Goal: Task Accomplishment & Management: Manage account settings

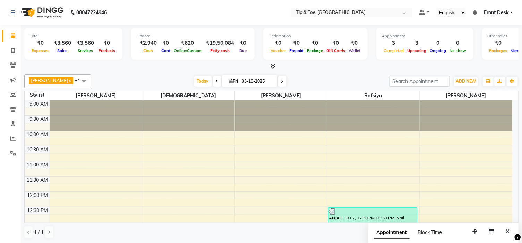
scroll to position [130, 0]
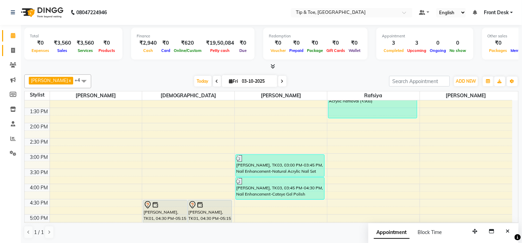
click at [10, 54] on link "Invoice" at bounding box center [10, 50] width 17 height 11
select select "service"
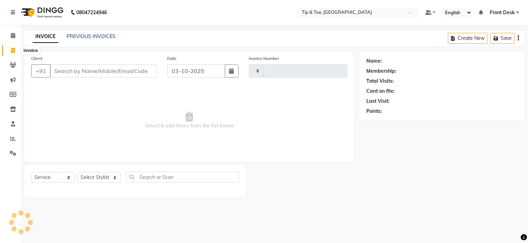
type input "1191"
select select "5360"
click at [80, 38] on link "PREVIOUS INVOICES" at bounding box center [91, 36] width 49 height 6
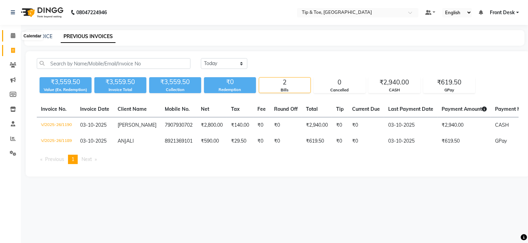
click at [13, 38] on icon at bounding box center [13, 35] width 5 height 5
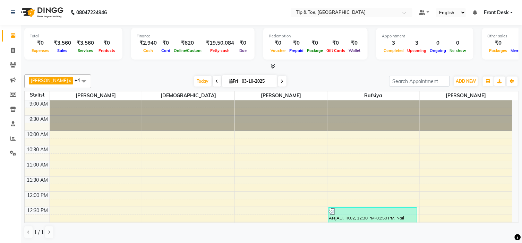
click at [281, 81] on icon at bounding box center [282, 81] width 3 height 4
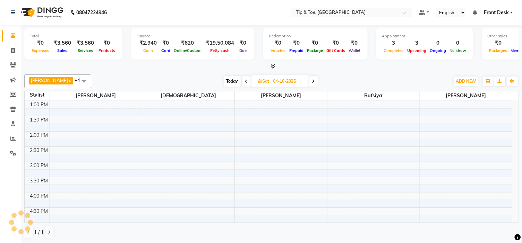
click at [245, 80] on icon at bounding box center [246, 81] width 3 height 4
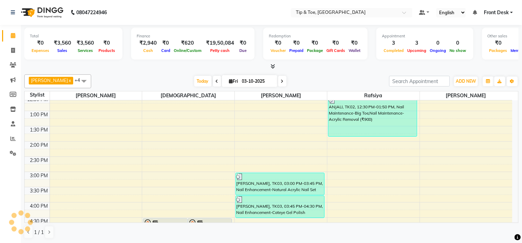
scroll to position [115, 0]
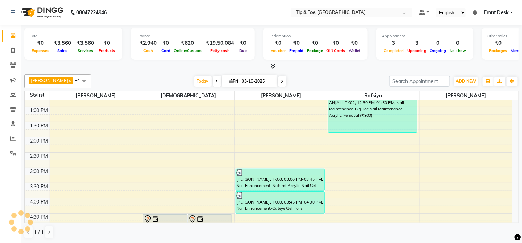
click at [278, 82] on span at bounding box center [282, 81] width 8 height 11
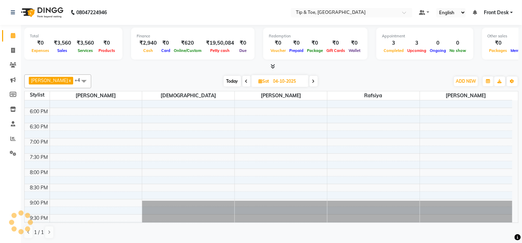
scroll to position [275, 0]
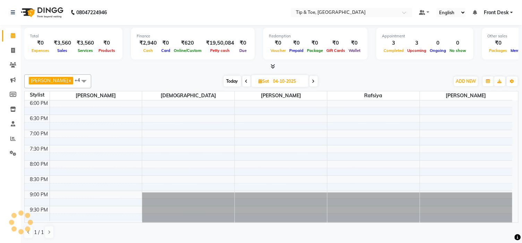
click at [242, 78] on span at bounding box center [246, 81] width 8 height 11
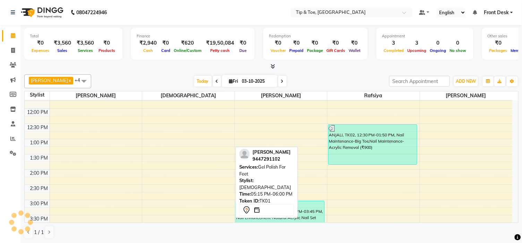
scroll to position [6, 0]
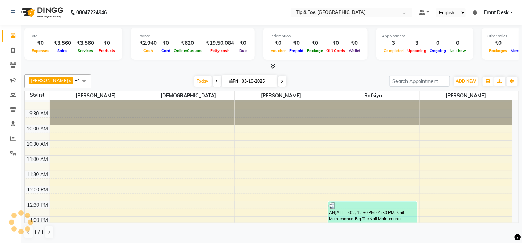
click at [216, 82] on icon at bounding box center [217, 81] width 3 height 4
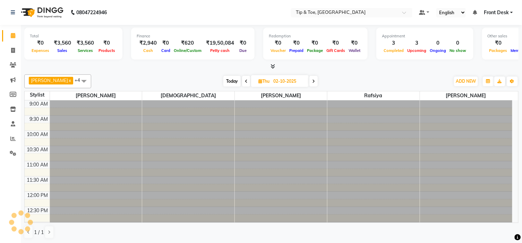
scroll to position [275, 0]
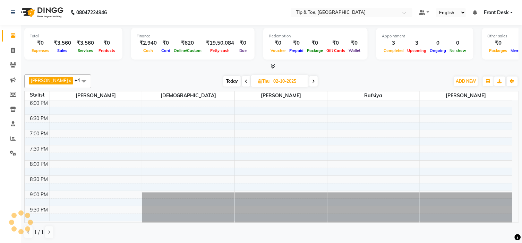
click at [312, 82] on icon at bounding box center [313, 81] width 3 height 4
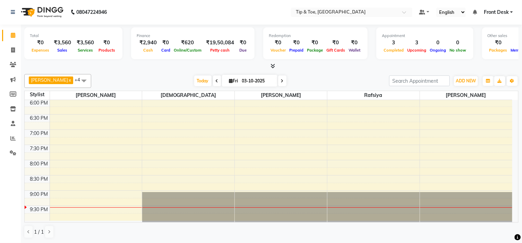
click at [278, 85] on span at bounding box center [282, 81] width 8 height 11
type input "04-10-2025"
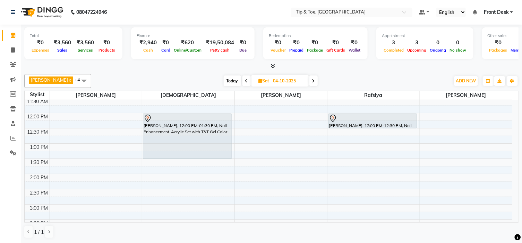
scroll to position [44, 0]
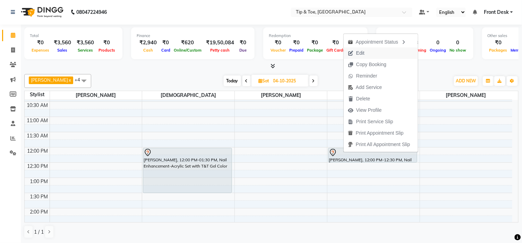
click at [373, 53] on button "Edit" at bounding box center [381, 53] width 74 height 11
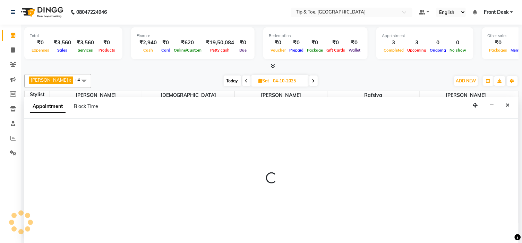
select select "tentative"
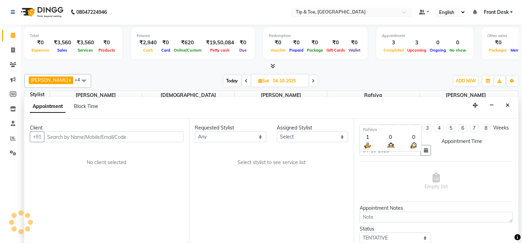
select select "48143"
select select "720"
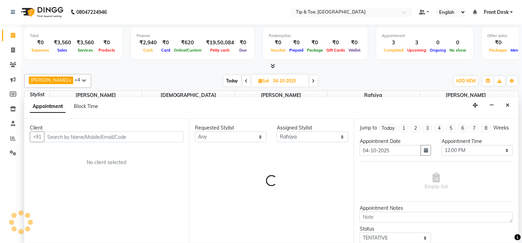
select select "2436"
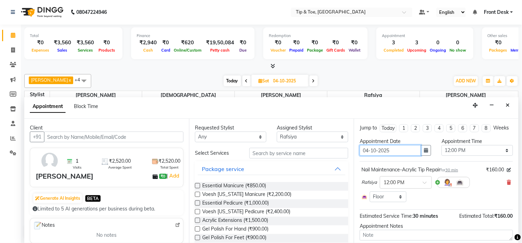
click at [369, 156] on input "04-10-2025" at bounding box center [390, 150] width 61 height 11
type input "0-10-2025"
type input "03-10-2025"
select select "720"
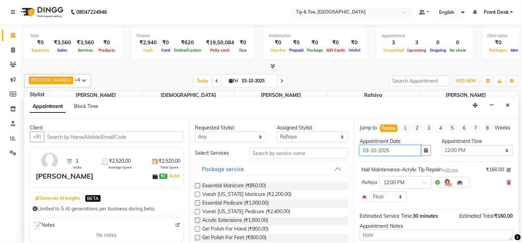
type input "03-10-2025"
click at [390, 113] on div "Appointment Block Time" at bounding box center [271, 108] width 494 height 22
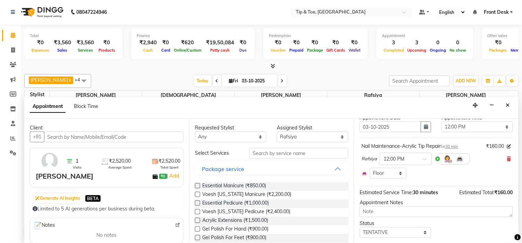
scroll to position [49, 0]
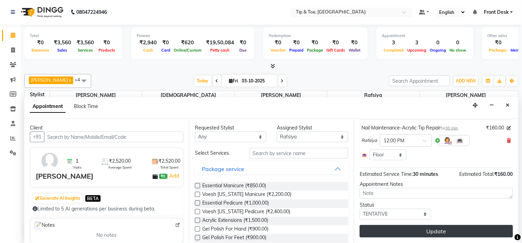
click at [439, 231] on button "Update" at bounding box center [436, 231] width 153 height 12
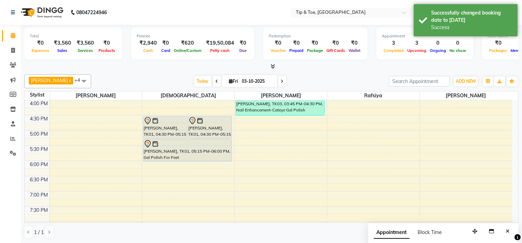
scroll to position [121, 0]
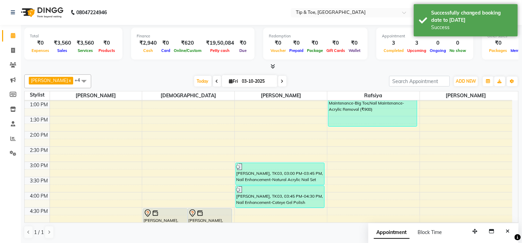
click at [281, 81] on icon at bounding box center [282, 81] width 3 height 4
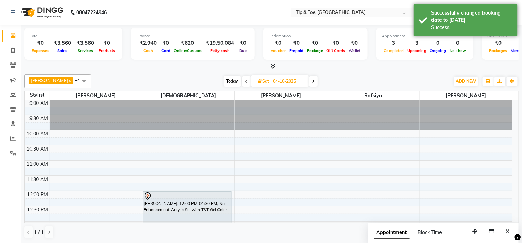
scroll to position [0, 0]
click at [242, 80] on span at bounding box center [246, 81] width 8 height 11
type input "03-10-2025"
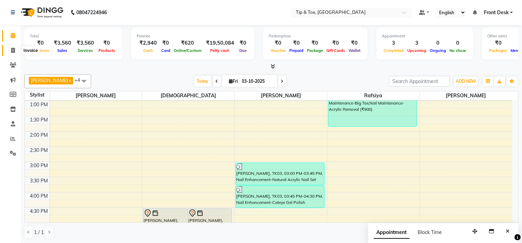
click at [7, 51] on span at bounding box center [13, 51] width 12 height 8
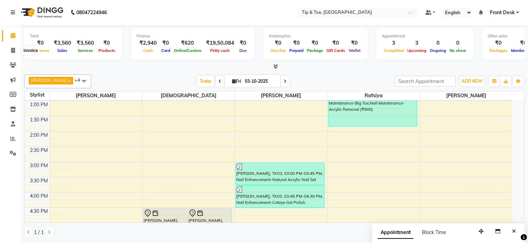
select select "5360"
select select "service"
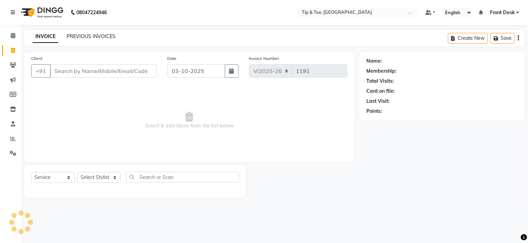
click at [87, 37] on link "PREVIOUS INVOICES" at bounding box center [91, 36] width 49 height 6
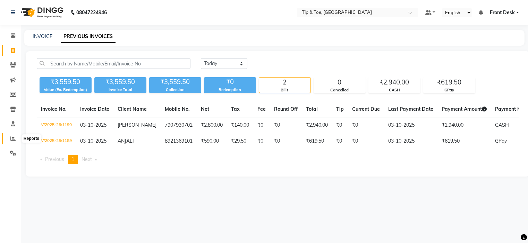
click at [15, 137] on span at bounding box center [13, 139] width 12 height 8
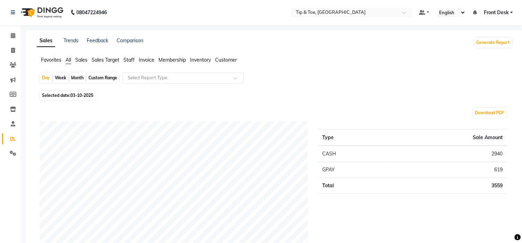
click at [135, 61] on ul "Favorites All Sales Sales Target Staff Invoice Membership Inventory Customer" at bounding box center [275, 61] width 476 height 8
click at [131, 61] on span "Staff" at bounding box center [128, 60] width 11 height 6
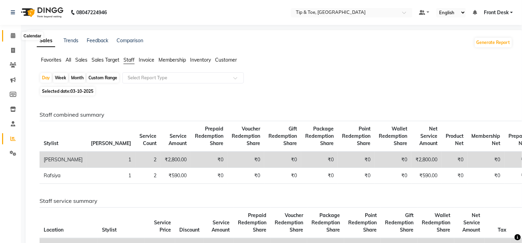
drag, startPoint x: 9, startPoint y: 35, endPoint x: 43, endPoint y: 35, distance: 34.3
click at [9, 35] on span at bounding box center [13, 36] width 12 height 8
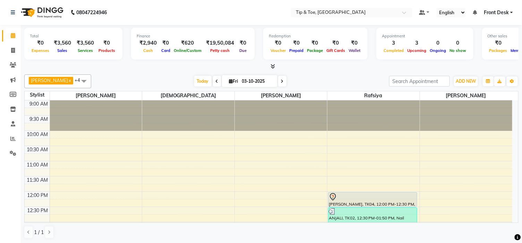
click at [240, 79] on input "03-10-2025" at bounding box center [257, 81] width 35 height 10
select select "10"
select select "2025"
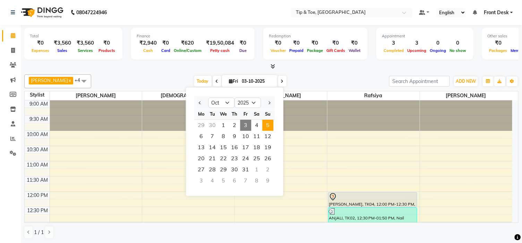
click at [269, 126] on span "5" at bounding box center [268, 125] width 11 height 11
type input "05-10-2025"
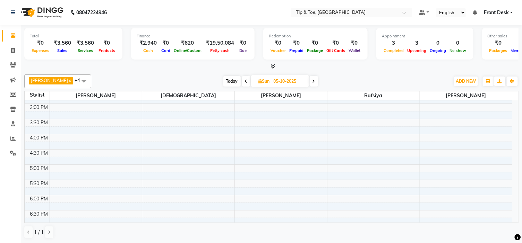
scroll to position [198, 0]
click at [197, 148] on div "9:00 AM 9:30 AM 10:00 AM 10:30 AM 11:00 AM 11:30 AM 12:00 PM 12:30 PM 1:00 PM 1…" at bounding box center [269, 100] width 488 height 396
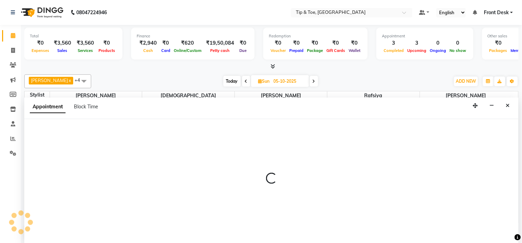
scroll to position [0, 0]
select select "37611"
select select "1020"
select select "tentative"
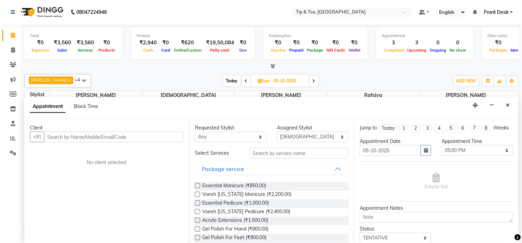
click at [158, 139] on input "text" at bounding box center [113, 137] width 139 height 11
click at [155, 137] on input "text" at bounding box center [113, 137] width 139 height 11
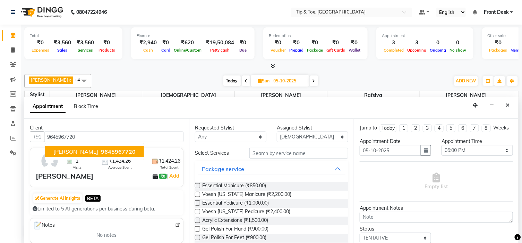
click at [116, 150] on span "9645967720" at bounding box center [118, 151] width 35 height 7
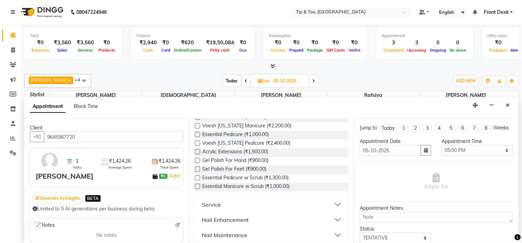
scroll to position [77, 0]
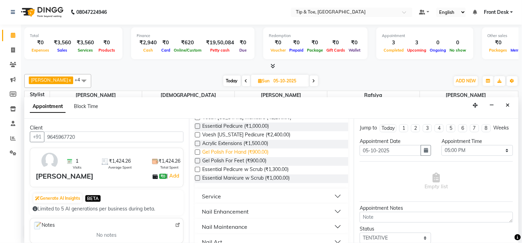
type input "9645967720"
click at [242, 152] on span "Gel Polish For Hand (₹900.00)" at bounding box center [235, 153] width 66 height 9
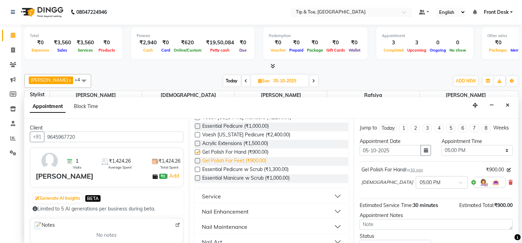
checkbox input "false"
click at [250, 161] on span "Gel Polish For Feet (₹900.00)" at bounding box center [234, 161] width 64 height 9
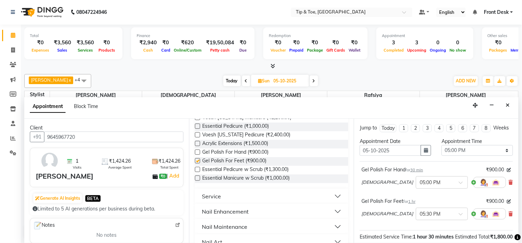
checkbox input "false"
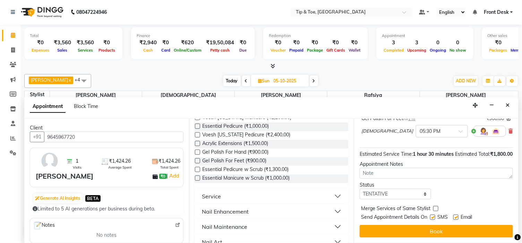
scroll to position [96, 0]
click at [457, 219] on label at bounding box center [455, 217] width 5 height 5
click at [457, 219] on input "checkbox" at bounding box center [455, 218] width 5 height 5
checkbox input "false"
click at [458, 224] on div "Jump to [DATE] 1 2 3 4 5 6 7 8 Weeks Appointment Date [DATE] Appointment Time S…" at bounding box center [436, 181] width 165 height 125
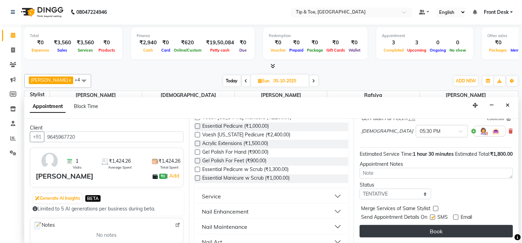
click at [458, 230] on button "Book" at bounding box center [436, 231] width 153 height 12
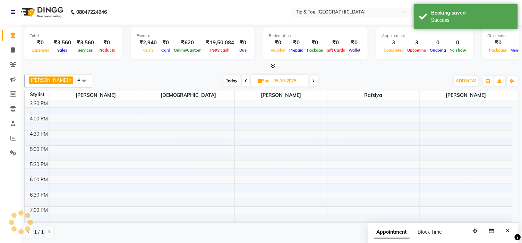
scroll to position [0, 0]
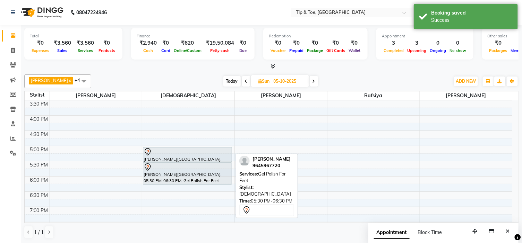
drag, startPoint x: 208, startPoint y: 191, endPoint x: 212, endPoint y: 182, distance: 9.3
click at [212, 182] on div "[PERSON_NAME][GEOGRAPHIC_DATA], 05:00 PM-05:30 PM, Gel Polish For Hand [PERSON_…" at bounding box center [188, 100] width 92 height 396
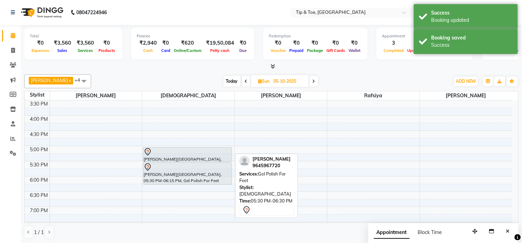
click at [171, 175] on div "[PERSON_NAME][GEOGRAPHIC_DATA], 05:30 PM-06:15 PM, Gel Polish For Feet" at bounding box center [187, 174] width 88 height 22
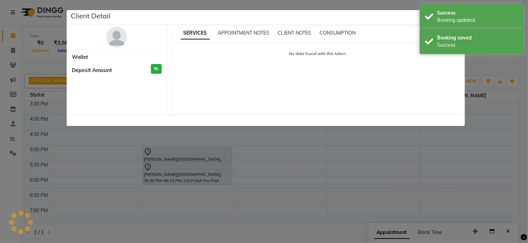
select select "7"
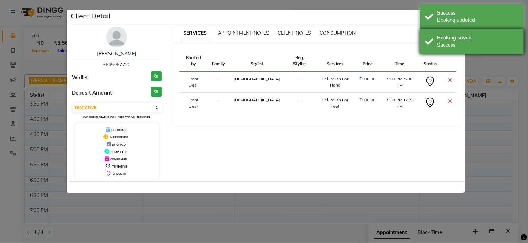
click at [452, 30] on div "Booking saved Success" at bounding box center [472, 41] width 104 height 25
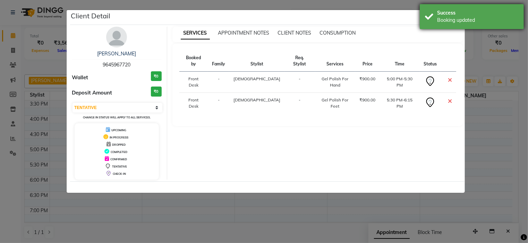
click at [452, 21] on div "Booking updated" at bounding box center [478, 20] width 82 height 7
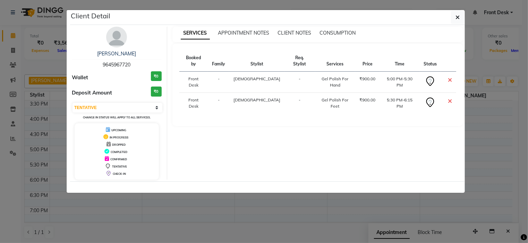
click at [456, 15] on icon "button" at bounding box center [457, 18] width 4 height 6
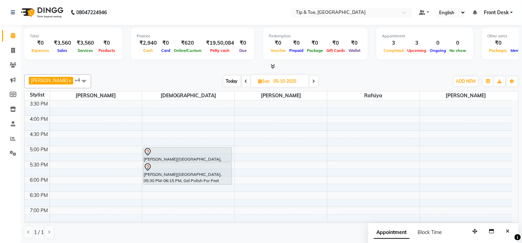
click at [19, 54] on li "Invoice" at bounding box center [10, 50] width 21 height 15
click at [17, 48] on span at bounding box center [13, 51] width 12 height 8
select select "service"
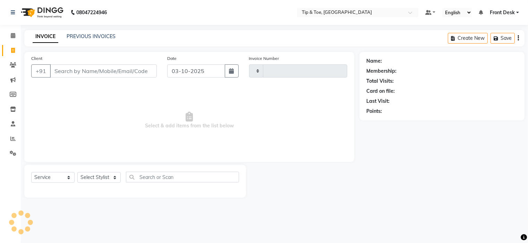
type input "1191"
select select "5360"
click at [12, 35] on icon at bounding box center [13, 35] width 5 height 5
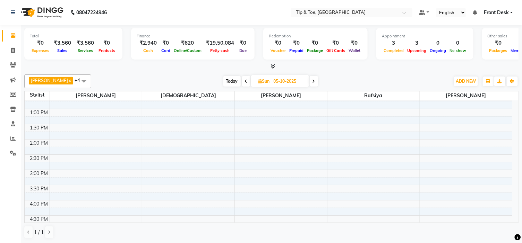
scroll to position [115, 0]
